Goal: Information Seeking & Learning: Get advice/opinions

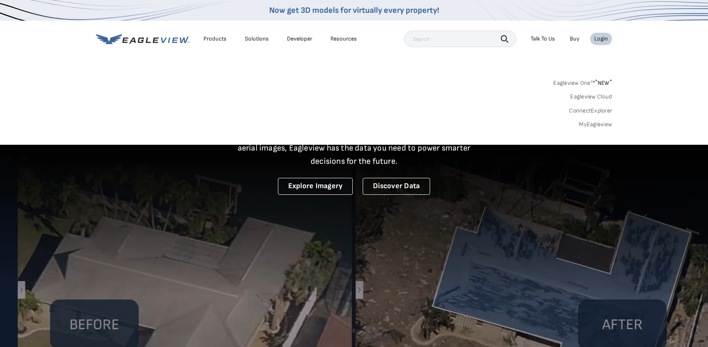
click at [594, 122] on link "MyEagleview" at bounding box center [595, 124] width 33 height 7
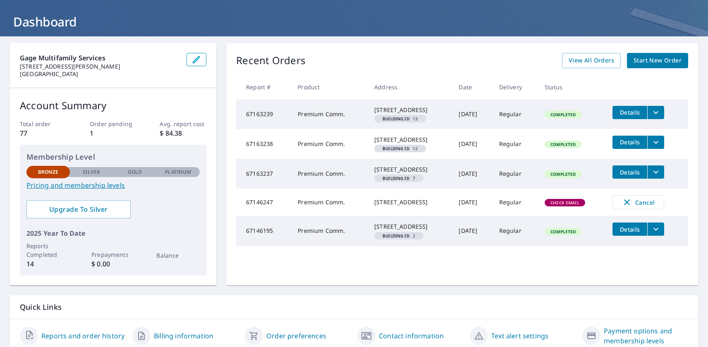
scroll to position [48, 0]
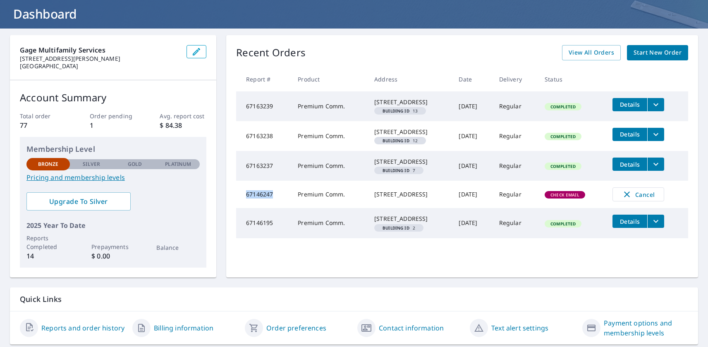
drag, startPoint x: 275, startPoint y: 223, endPoint x: 246, endPoint y: 222, distance: 29.4
click at [246, 208] on td "67146247" at bounding box center [263, 194] width 55 height 27
copy td "67146247"
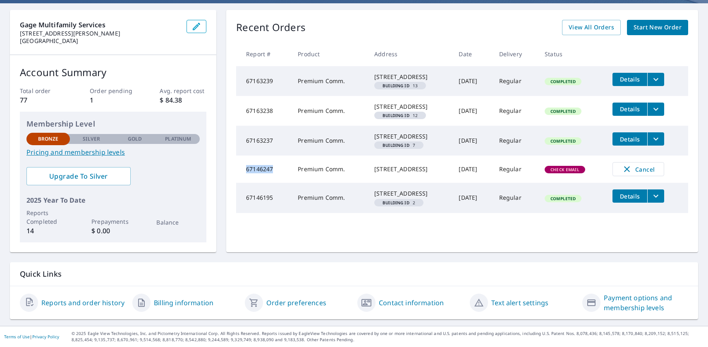
scroll to position [0, 0]
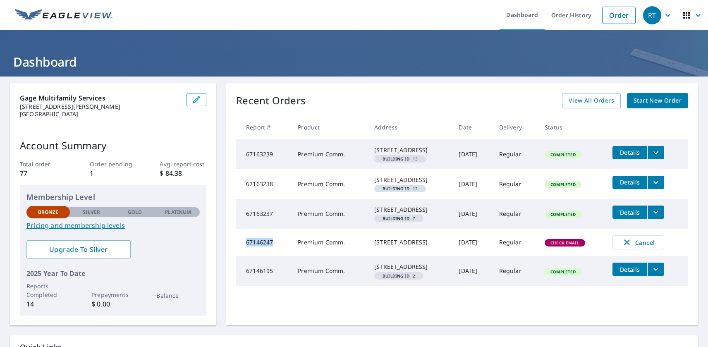
click at [670, 16] on icon "button" at bounding box center [668, 15] width 10 height 10
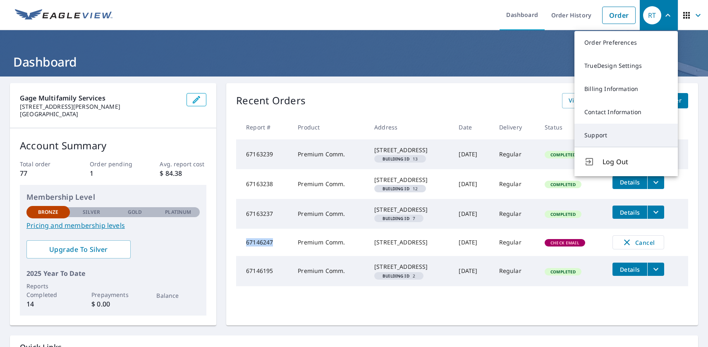
click at [597, 137] on link "Support" at bounding box center [626, 135] width 103 height 23
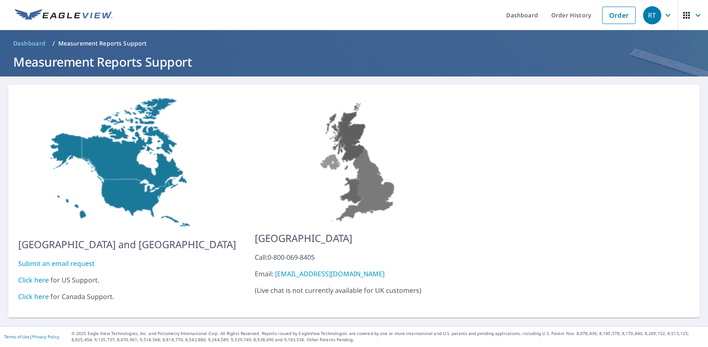
click at [41, 276] on link "Click here" at bounding box center [33, 280] width 31 height 9
click at [563, 16] on link "Order History" at bounding box center [571, 15] width 53 height 30
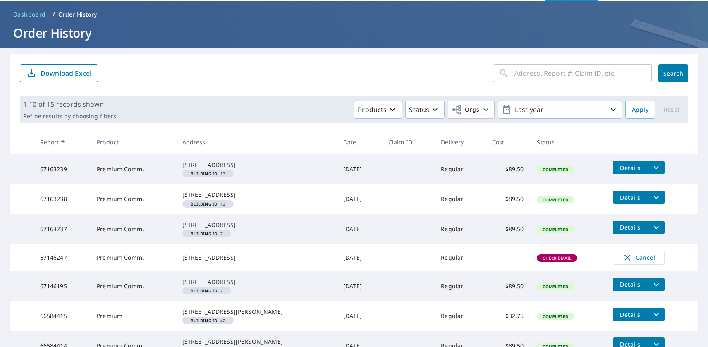
scroll to position [30, 0]
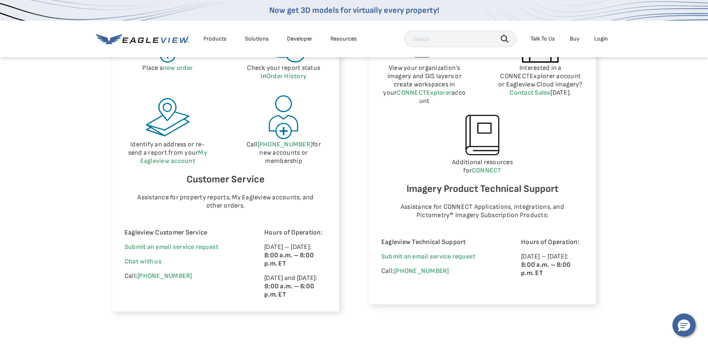
scroll to position [456, 0]
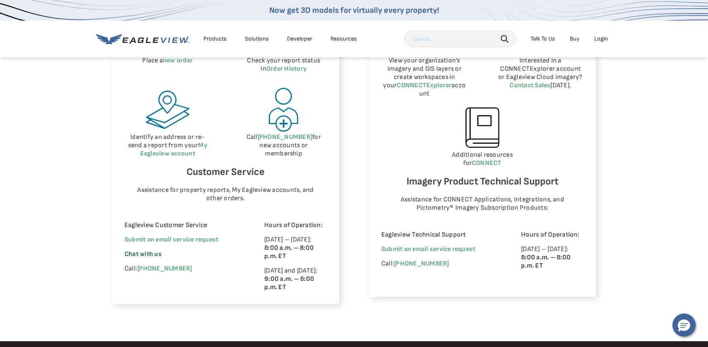
click at [157, 252] on span "Chat with us" at bounding box center [143, 254] width 37 height 8
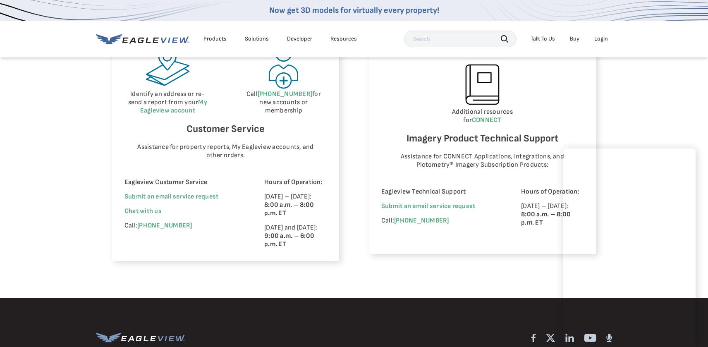
scroll to position [502, 0]
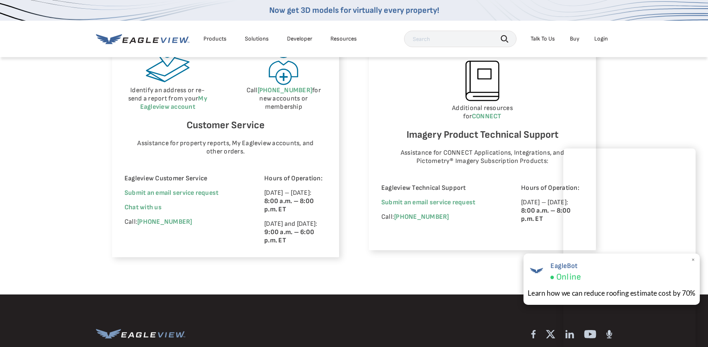
click at [693, 259] on span "×" at bounding box center [693, 260] width 5 height 9
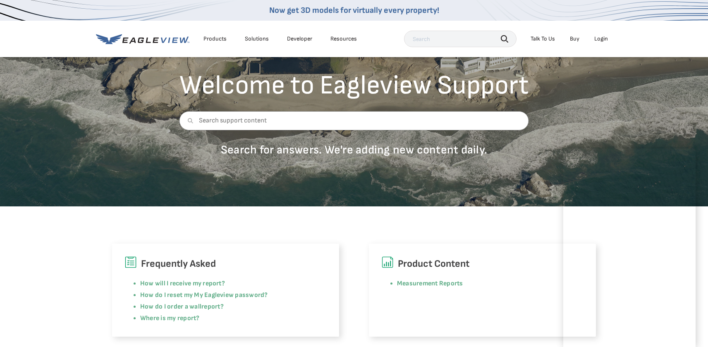
scroll to position [61, 0]
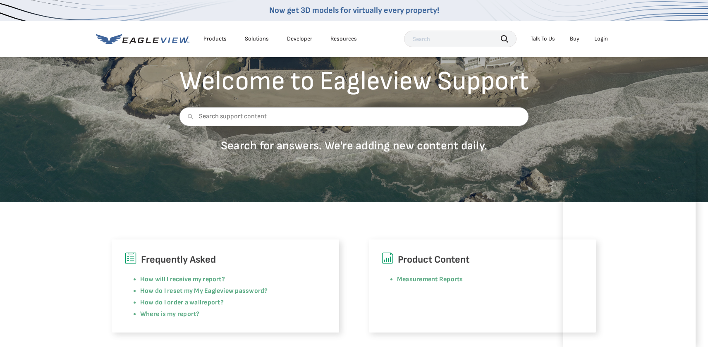
click at [423, 233] on div "Frequently Asked How will I receive my report? How do I reset my My Eagleview p…" at bounding box center [354, 267] width 708 height 130
